Goal: Information Seeking & Learning: Learn about a topic

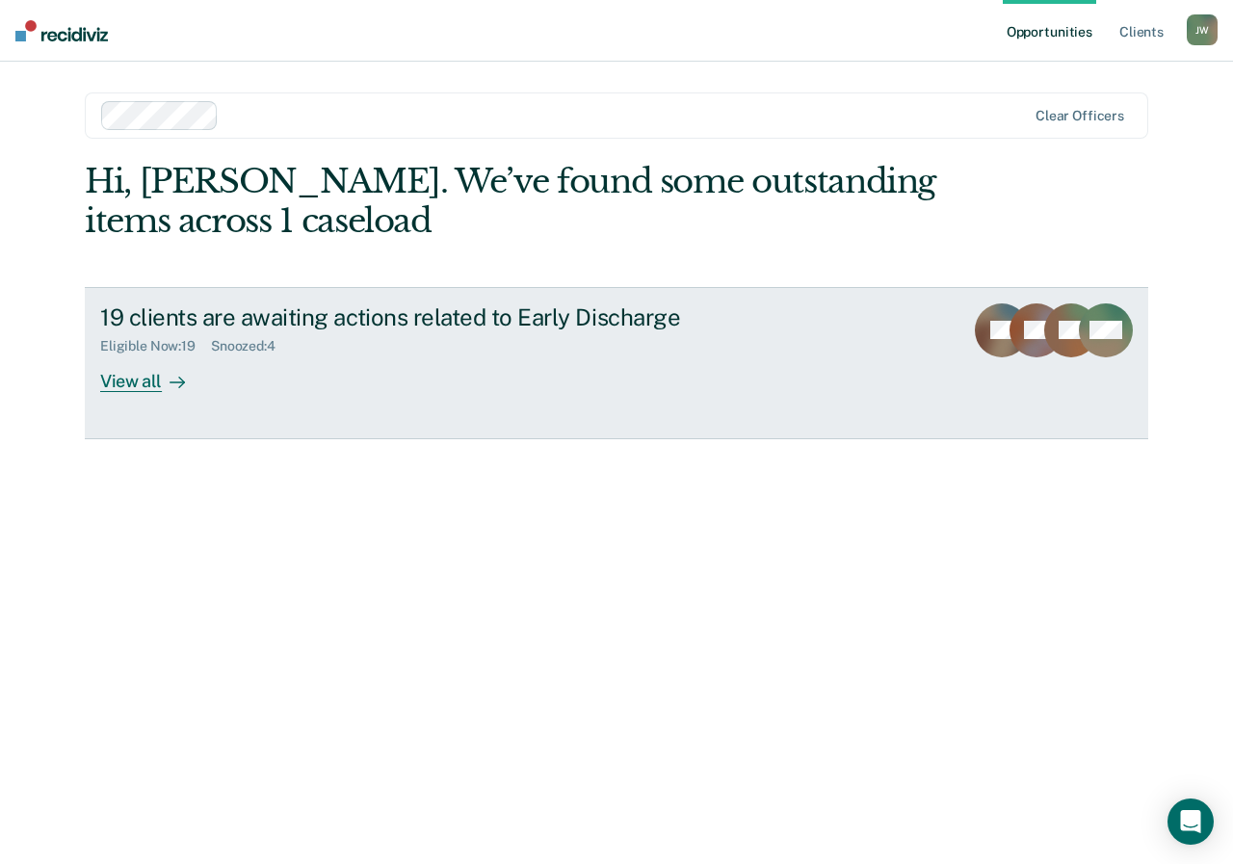
click at [143, 380] on div "View all" at bounding box center [154, 373] width 108 height 38
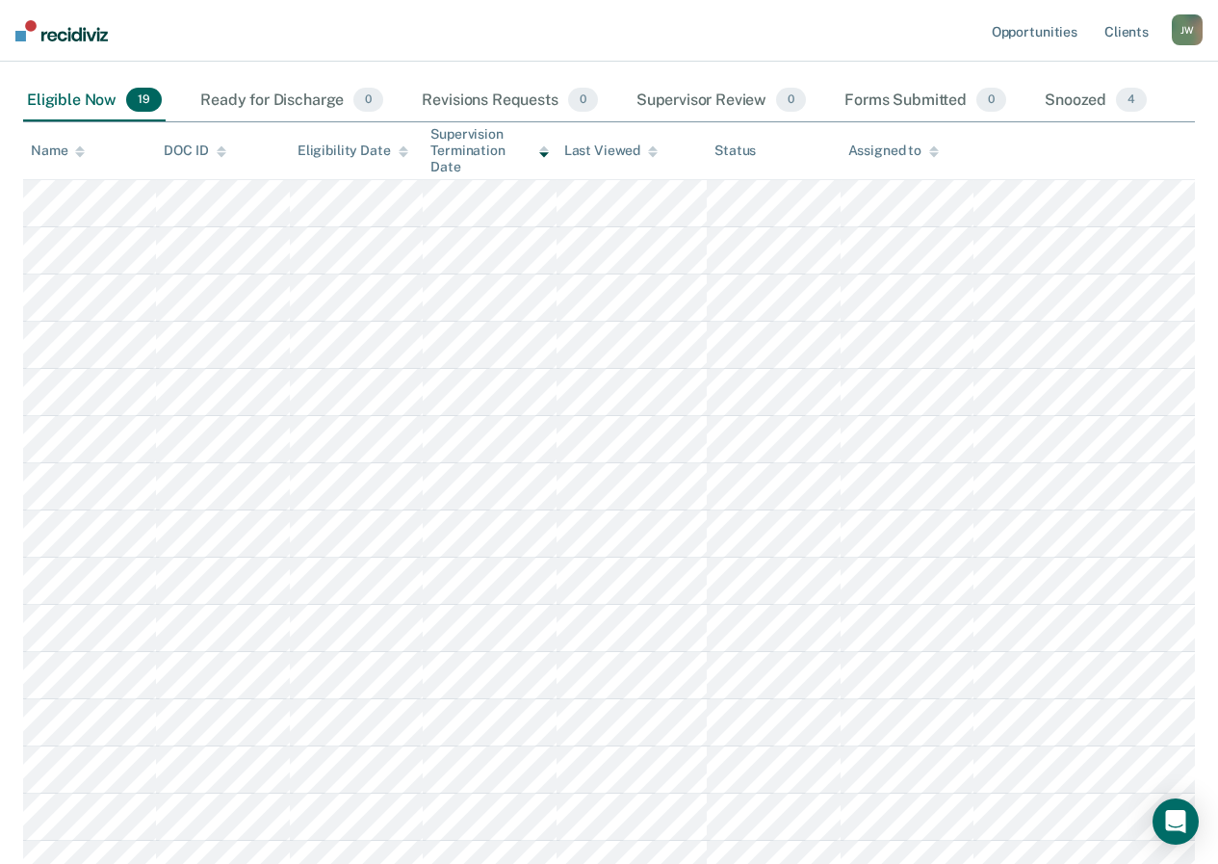
scroll to position [183, 0]
